Goal: Navigation & Orientation: Go to known website

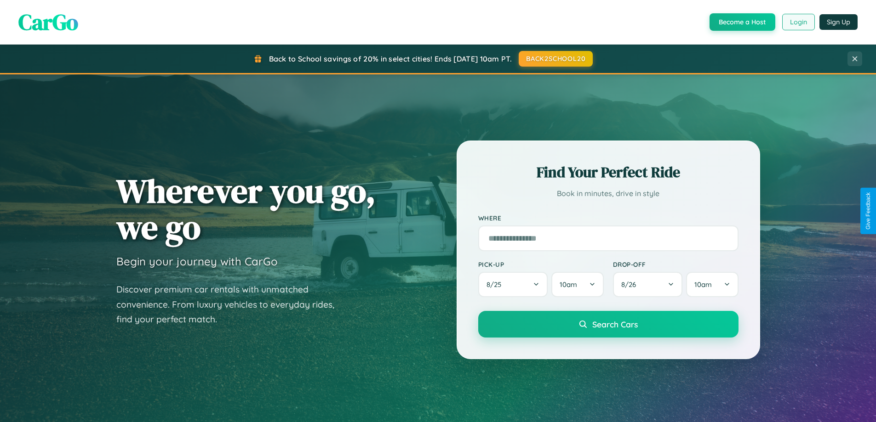
click at [798, 22] on button "Login" at bounding box center [798, 22] width 33 height 17
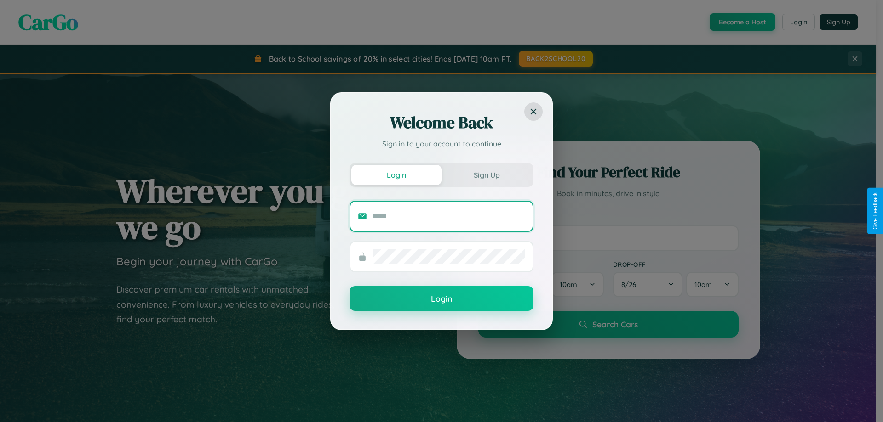
click at [449, 216] on input "text" at bounding box center [448, 216] width 153 height 15
type input "**********"
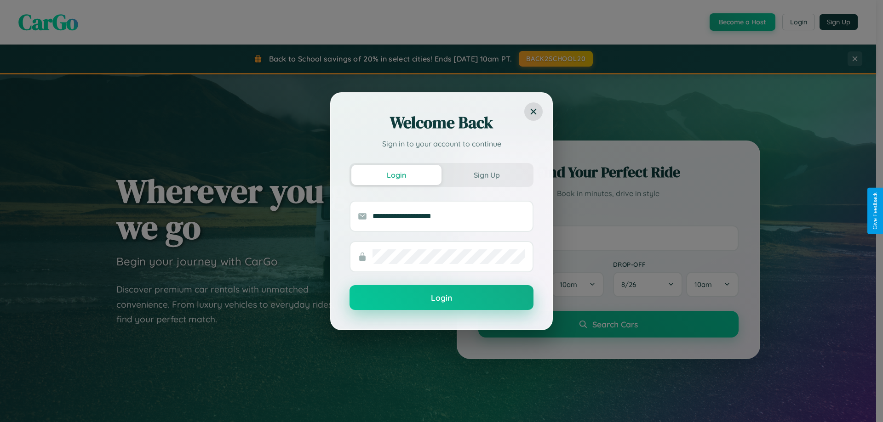
click at [441, 298] on button "Login" at bounding box center [441, 297] width 184 height 25
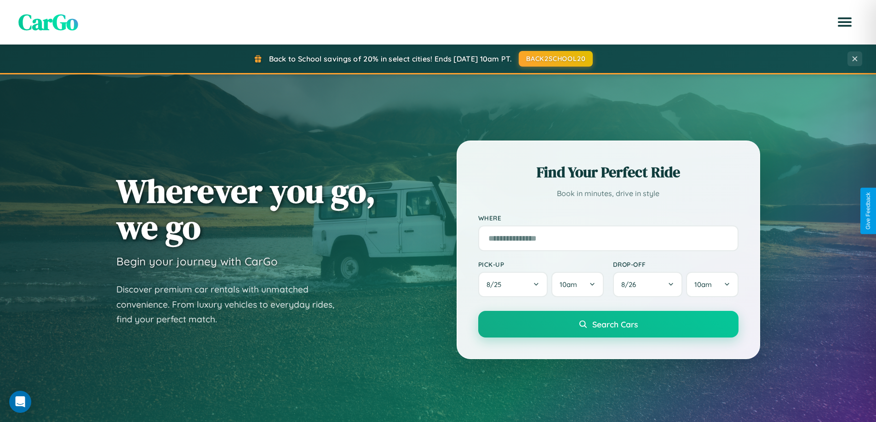
scroll to position [632, 0]
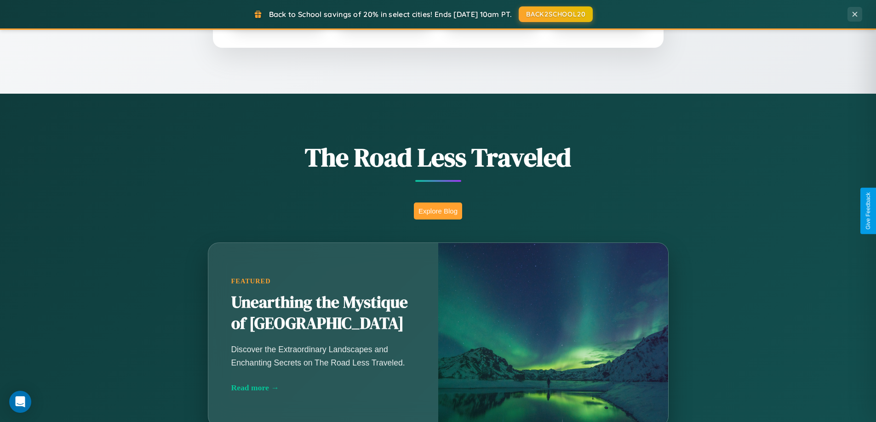
click at [438, 211] on button "Explore Blog" at bounding box center [438, 211] width 48 height 17
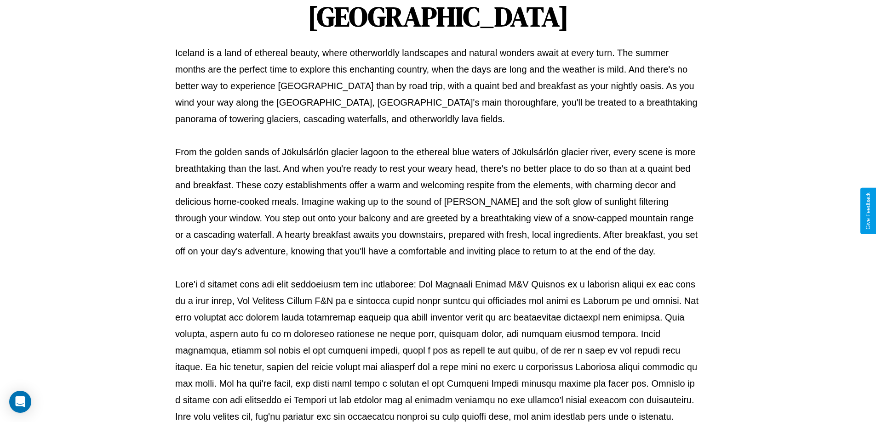
scroll to position [297, 0]
